Goal: Task Accomplishment & Management: Use online tool/utility

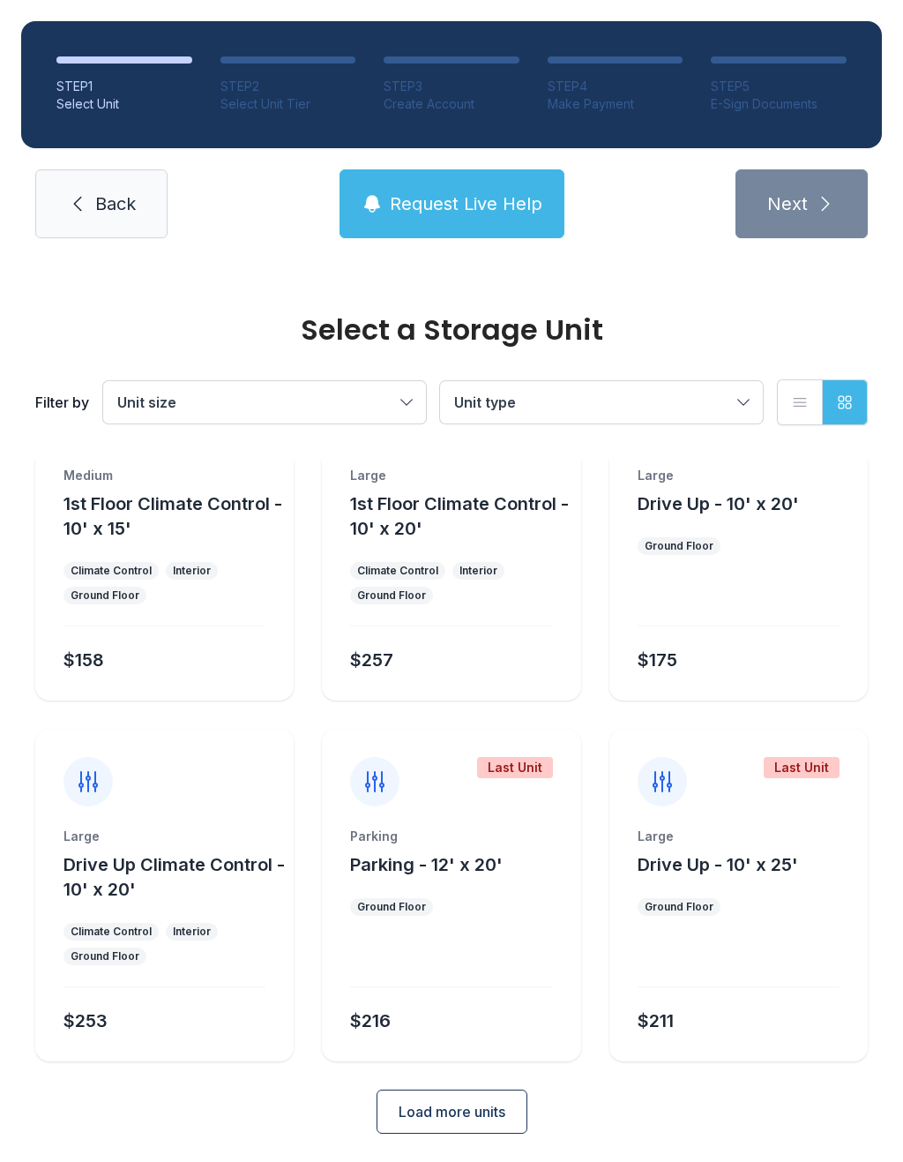
scroll to position [817, 0]
click at [120, 220] on link "Back" at bounding box center [101, 203] width 132 height 69
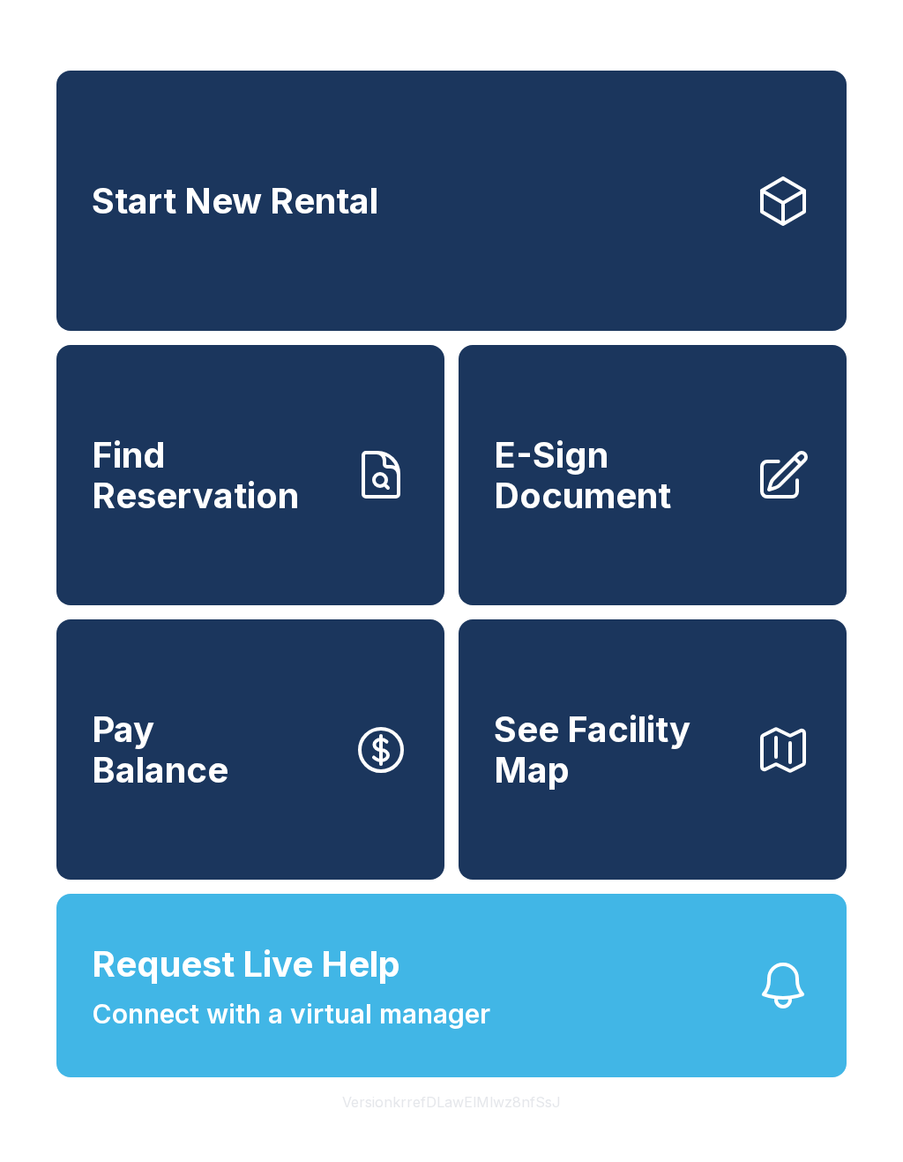
click at [630, 500] on span "E-Sign Document" at bounding box center [617, 475] width 247 height 80
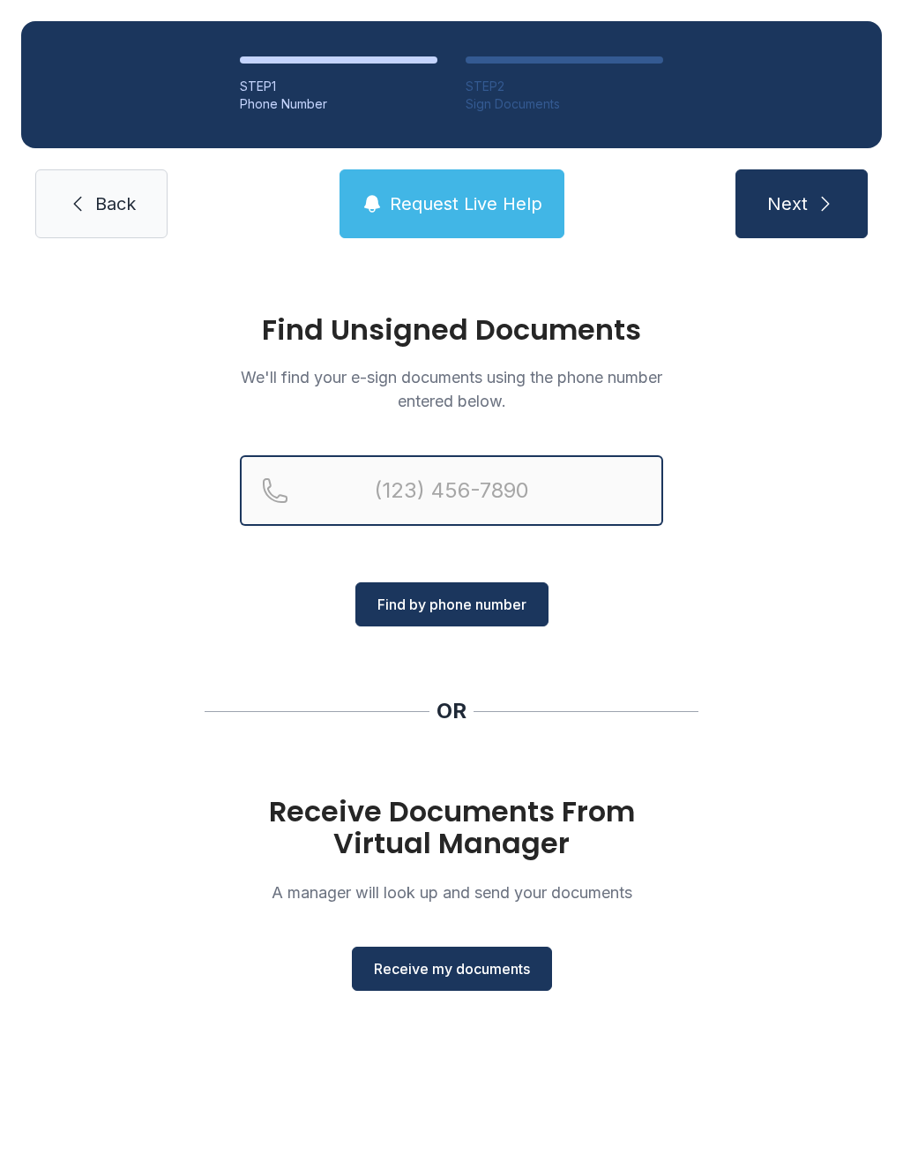
click at [420, 498] on input "Reservation phone number" at bounding box center [451, 490] width 423 height 71
type input "[PHONE_NUMBER]"
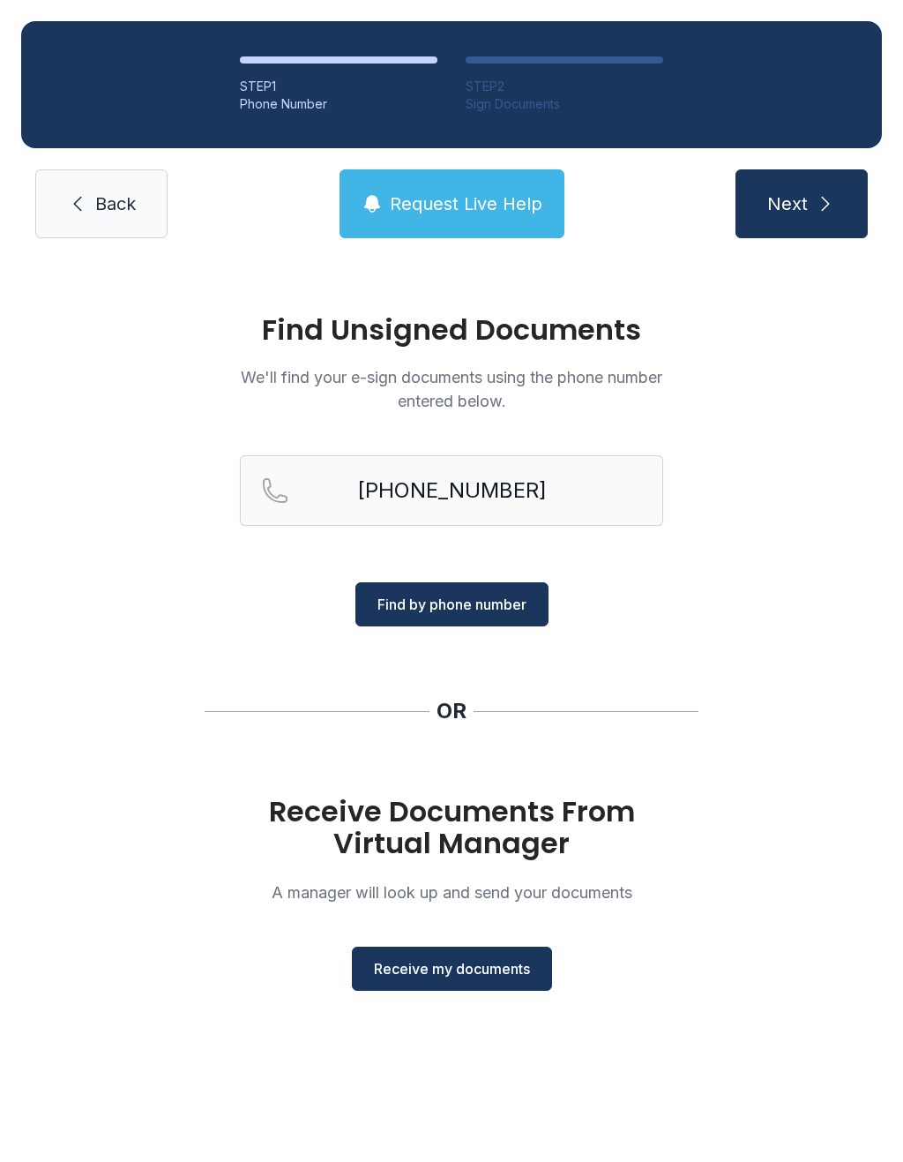
click at [497, 611] on span "Find by phone number" at bounding box center [452, 604] width 149 height 21
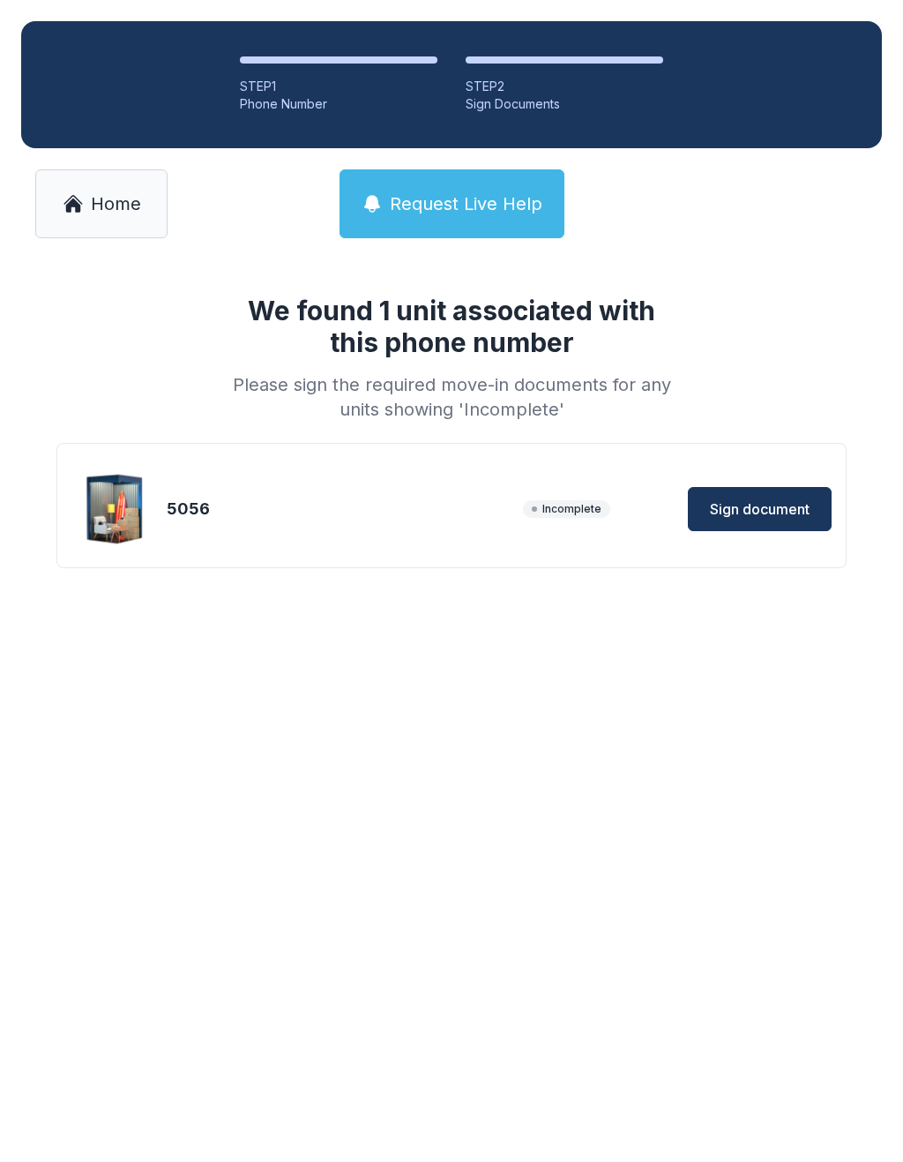
click at [428, 508] on div "5056" at bounding box center [341, 509] width 349 height 25
click at [770, 513] on span "Sign document" at bounding box center [760, 508] width 100 height 21
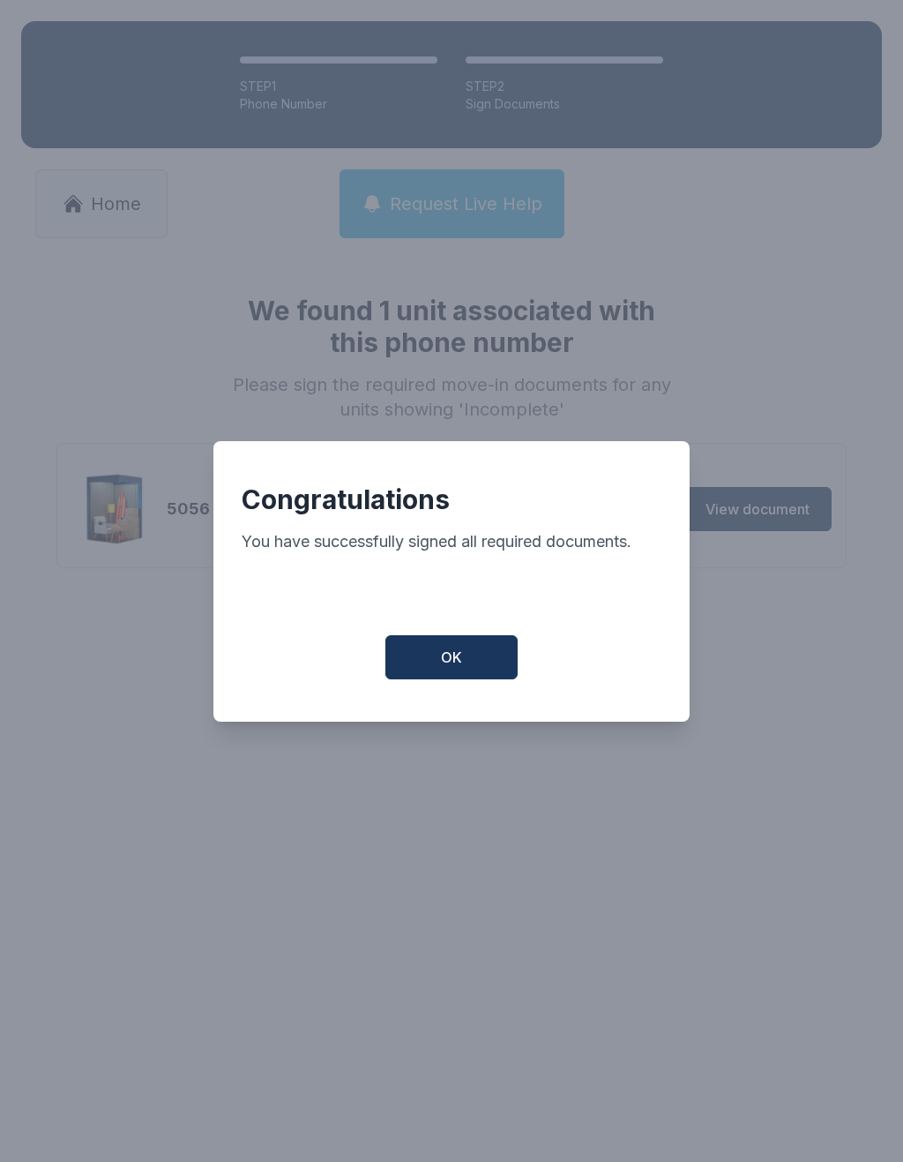
click at [463, 665] on button "OK" at bounding box center [452, 657] width 132 height 44
